Goal: Answer question/provide support: Share knowledge or assist other users

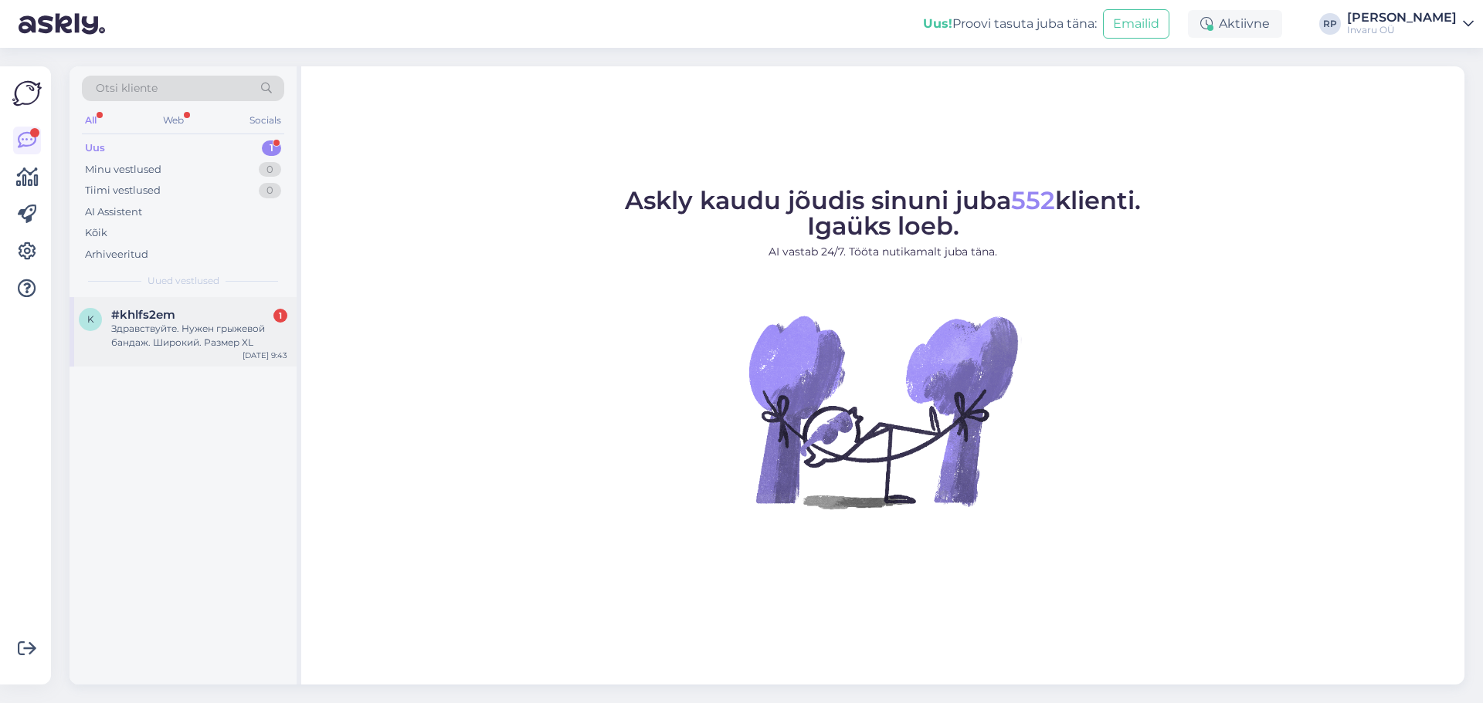
click at [163, 325] on div "Здравствуйте. Нужен грыжевой бандаж. Широкий. Размер XL" at bounding box center [199, 336] width 176 height 28
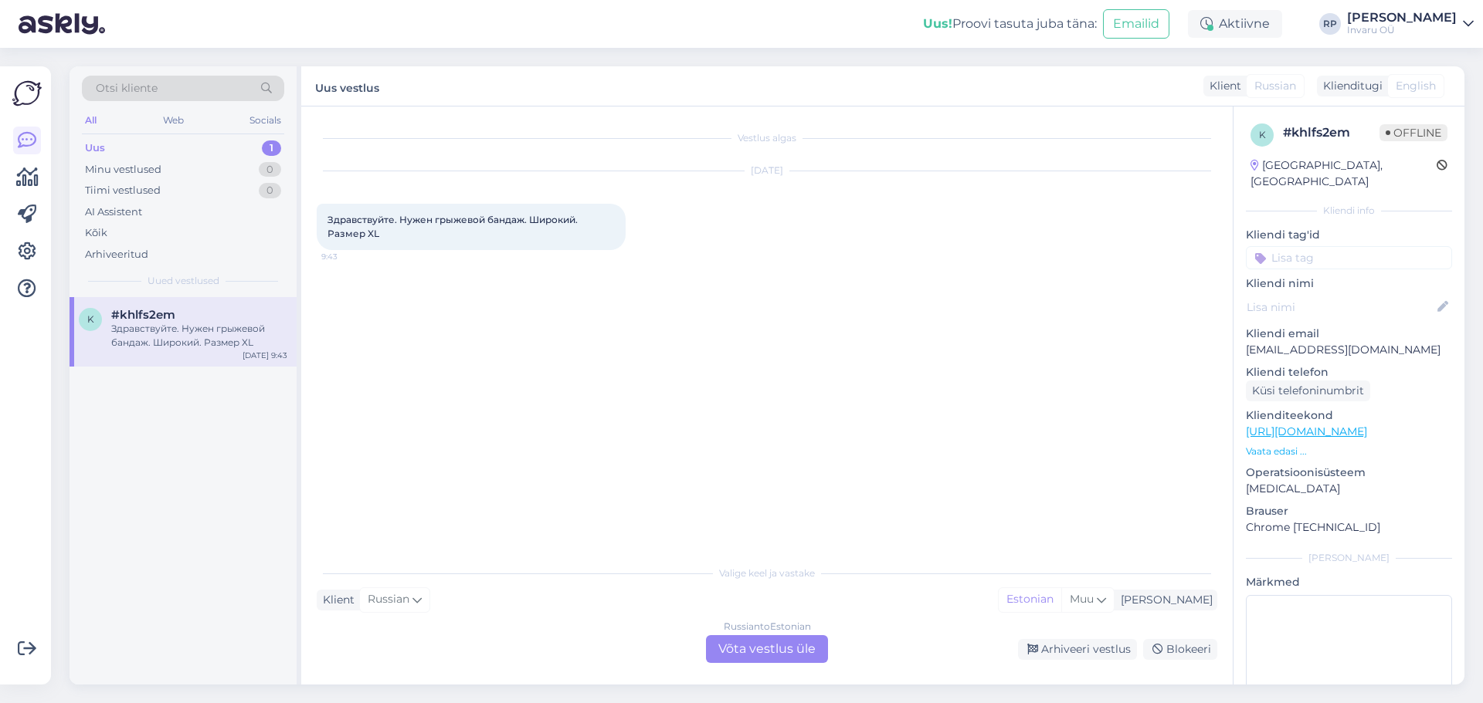
click at [806, 645] on div "Russian to Estonian Võta vestlus üle" at bounding box center [767, 650] width 122 height 28
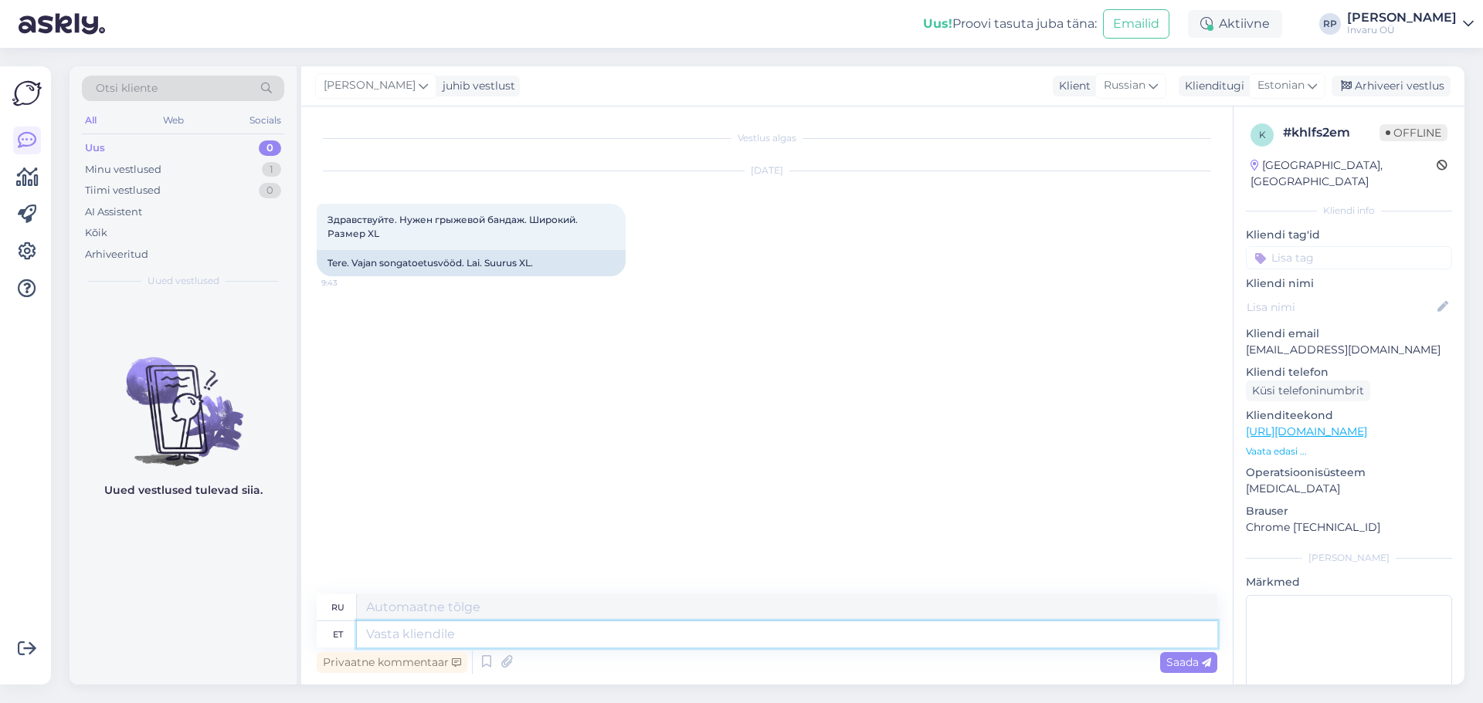
click at [508, 644] on textarea at bounding box center [787, 635] width 860 height 26
type textarea "Tere"
type textarea "Привет"
type textarea "TereMeil"
type textarea "Привет, мы"
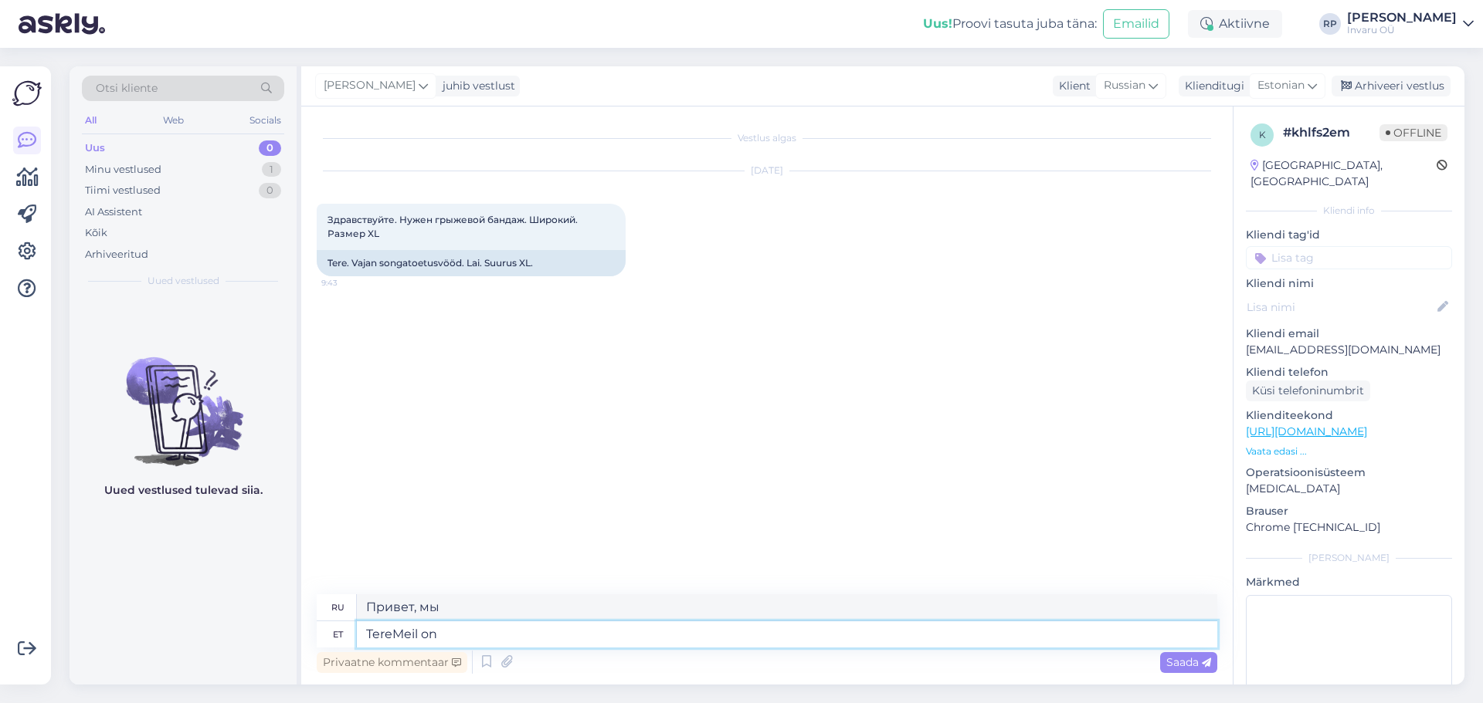
type textarea "TereMeil on"
type textarea "Привет, у нас есть"
type textarea "TereMeil on pakkud"
type textarea "Здравствуйте, у нас есть предложение."
type textarea "TereMeil on pakkuda"
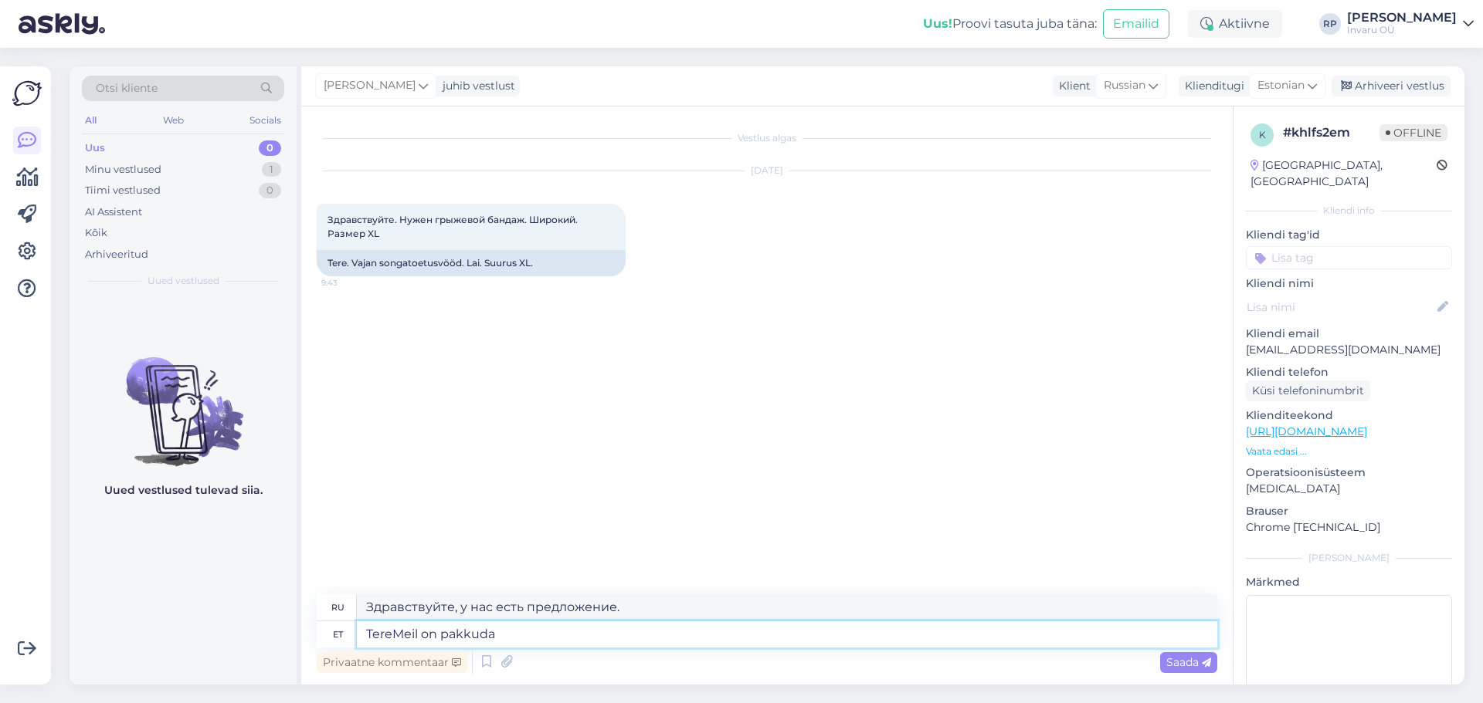
type textarea "Здравствуйте, у нас есть что предложить."
paste textarea "5017078"
type textarea "TereMeil on pakkuda 5017078"
type textarea "Здравствуйте, у нас есть 5017078."
drag, startPoint x: 562, startPoint y: 632, endPoint x: 498, endPoint y: 639, distance: 64.6
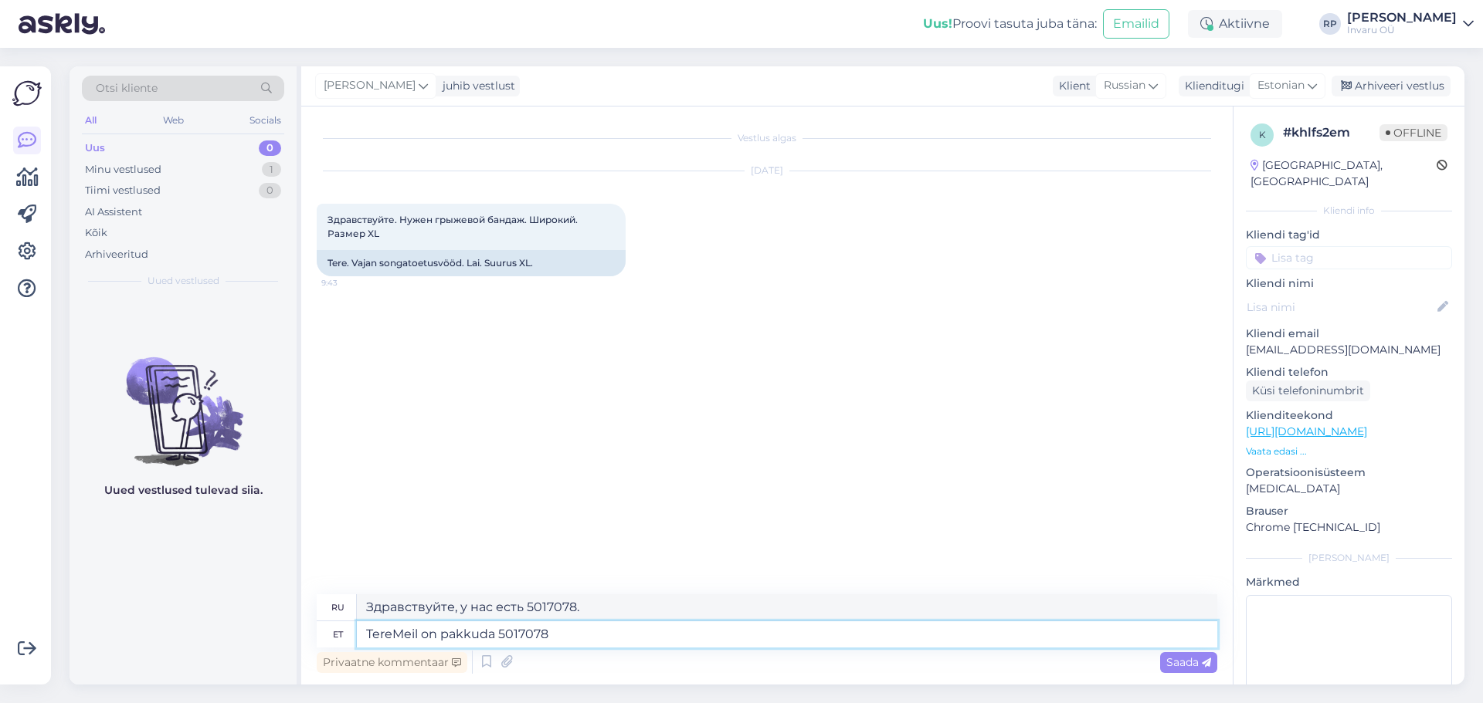
click at [498, 639] on textarea "TereMeil on pakkuda 5017078" at bounding box center [787, 635] width 860 height 26
paste textarea "[URL][DOMAIN_NAME]"
type textarea "TereMeil on pakkuda [URL][DOMAIN_NAME]"
type textarea "Здравствуйте, у нас есть [URL][DOMAIN_NAME] для предложения"
type textarea "TereMeil on pakkuda [URL][DOMAIN_NAME]"
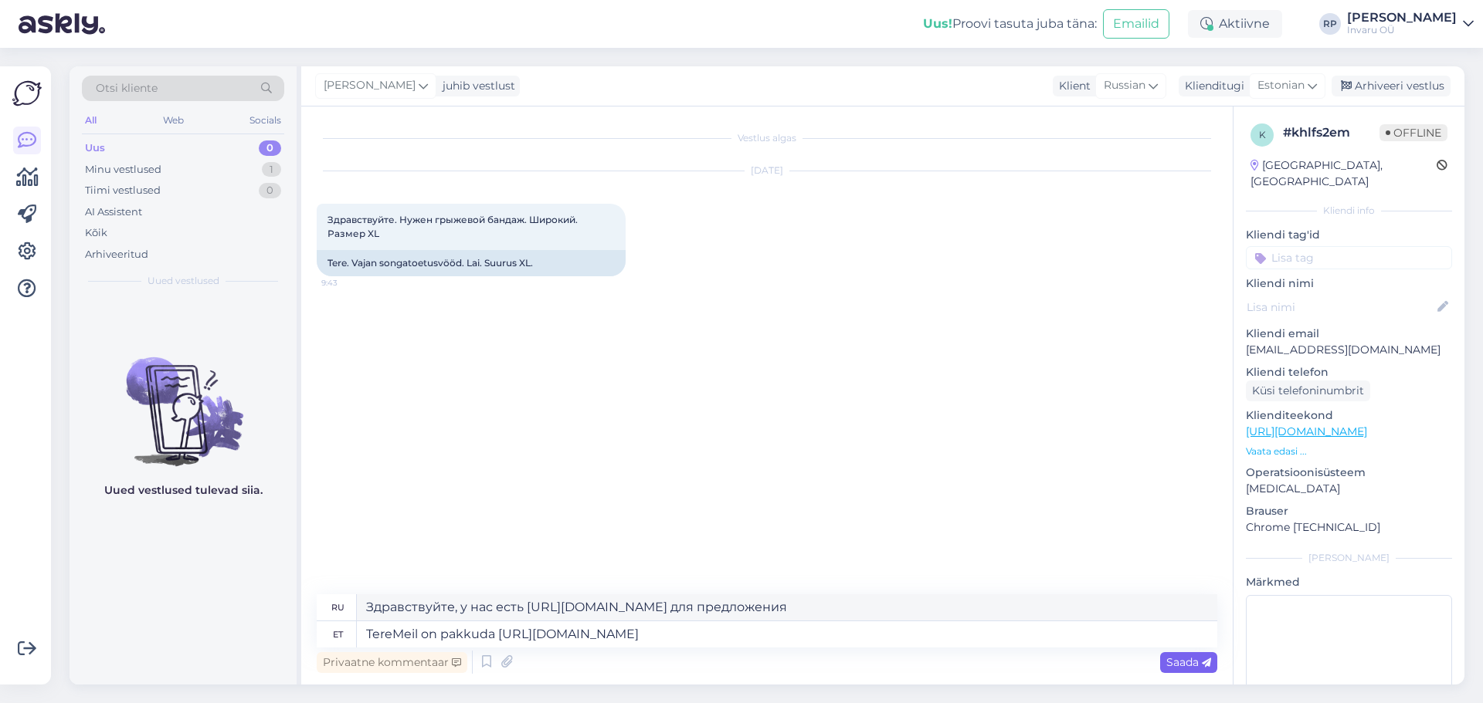
click at [1181, 663] on span "Saada" at bounding box center [1188, 663] width 45 height 14
